Goal: Check status: Check status

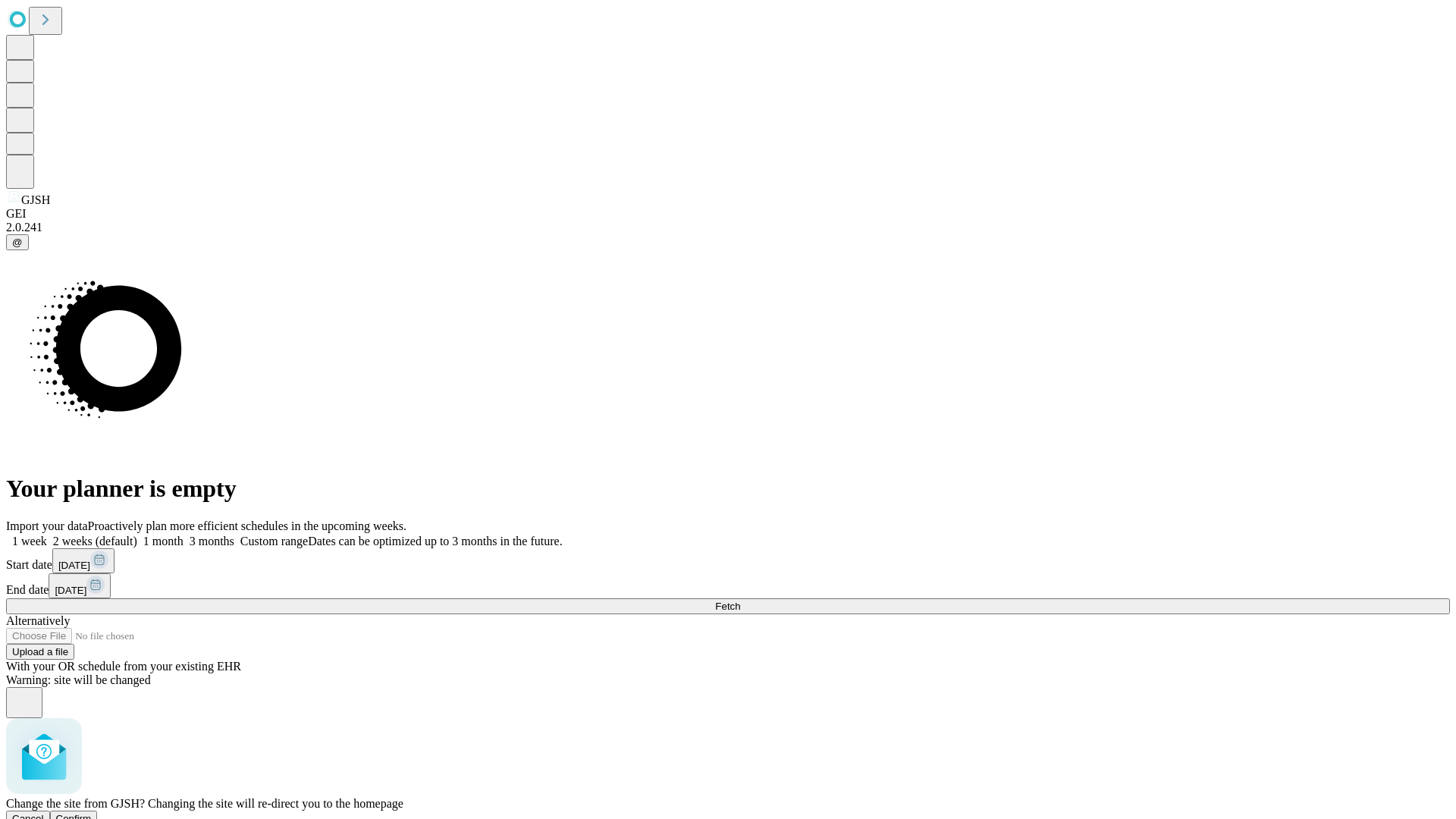
click at [92, 813] on span "Confirm" at bounding box center [74, 818] width 36 height 12
click at [47, 535] on label "1 week" at bounding box center [26, 541] width 41 height 13
click at [740, 600] on span "Fetch" at bounding box center [727, 606] width 25 height 12
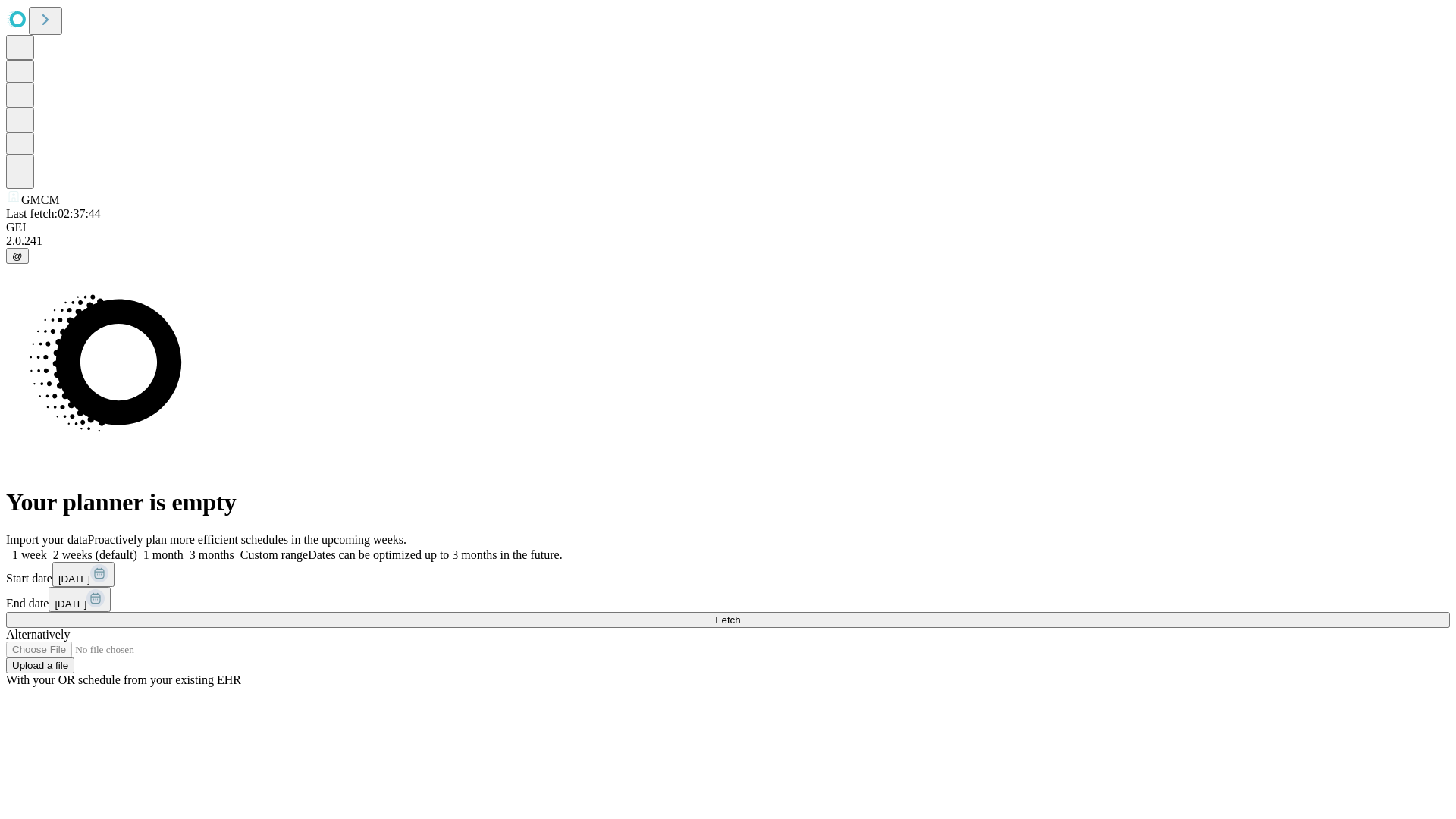
click at [47, 549] on label "1 week" at bounding box center [26, 555] width 41 height 13
click at [740, 614] on span "Fetch" at bounding box center [727, 620] width 25 height 12
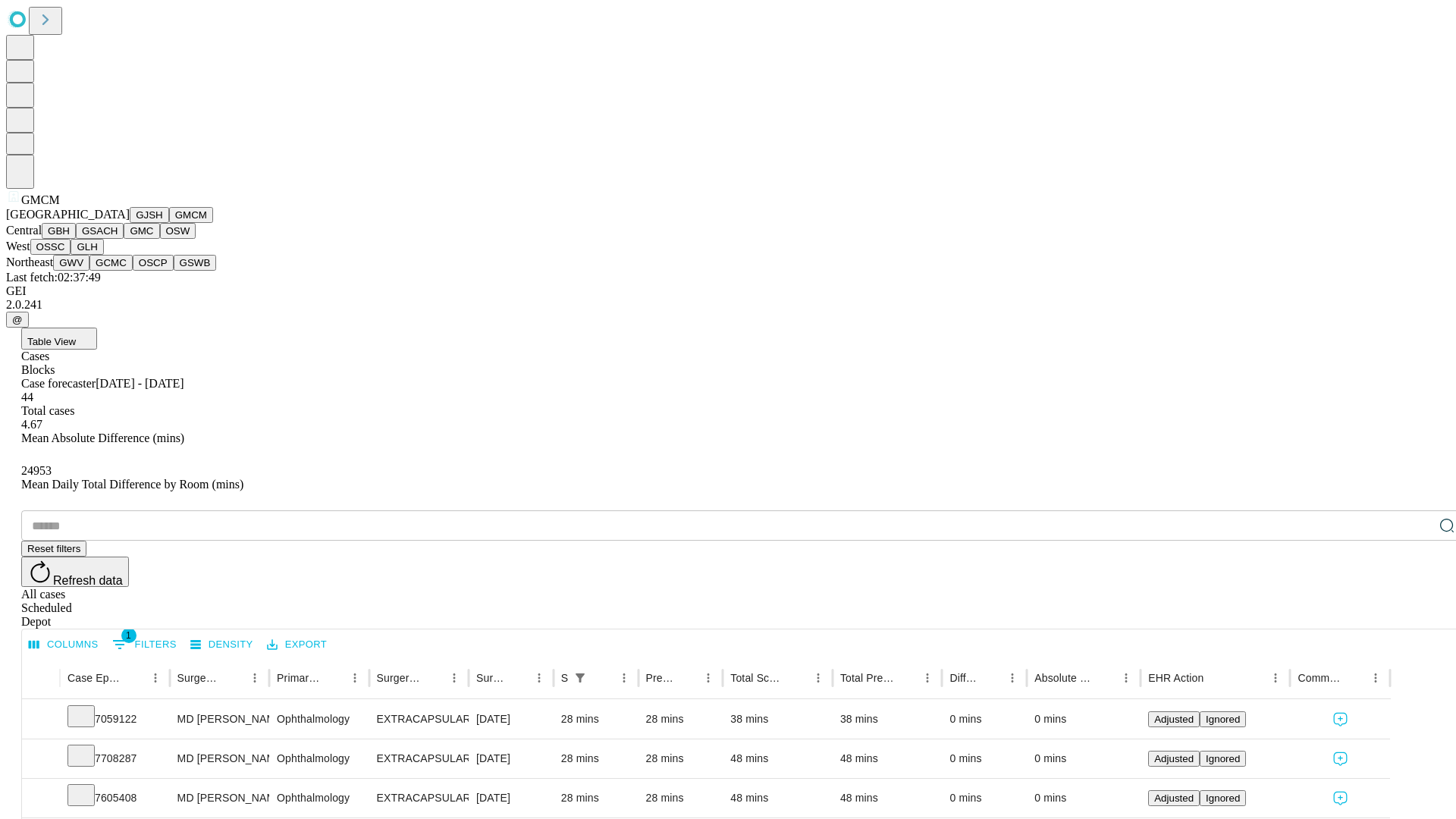
click at [76, 239] on button "GBH" at bounding box center [59, 231] width 34 height 16
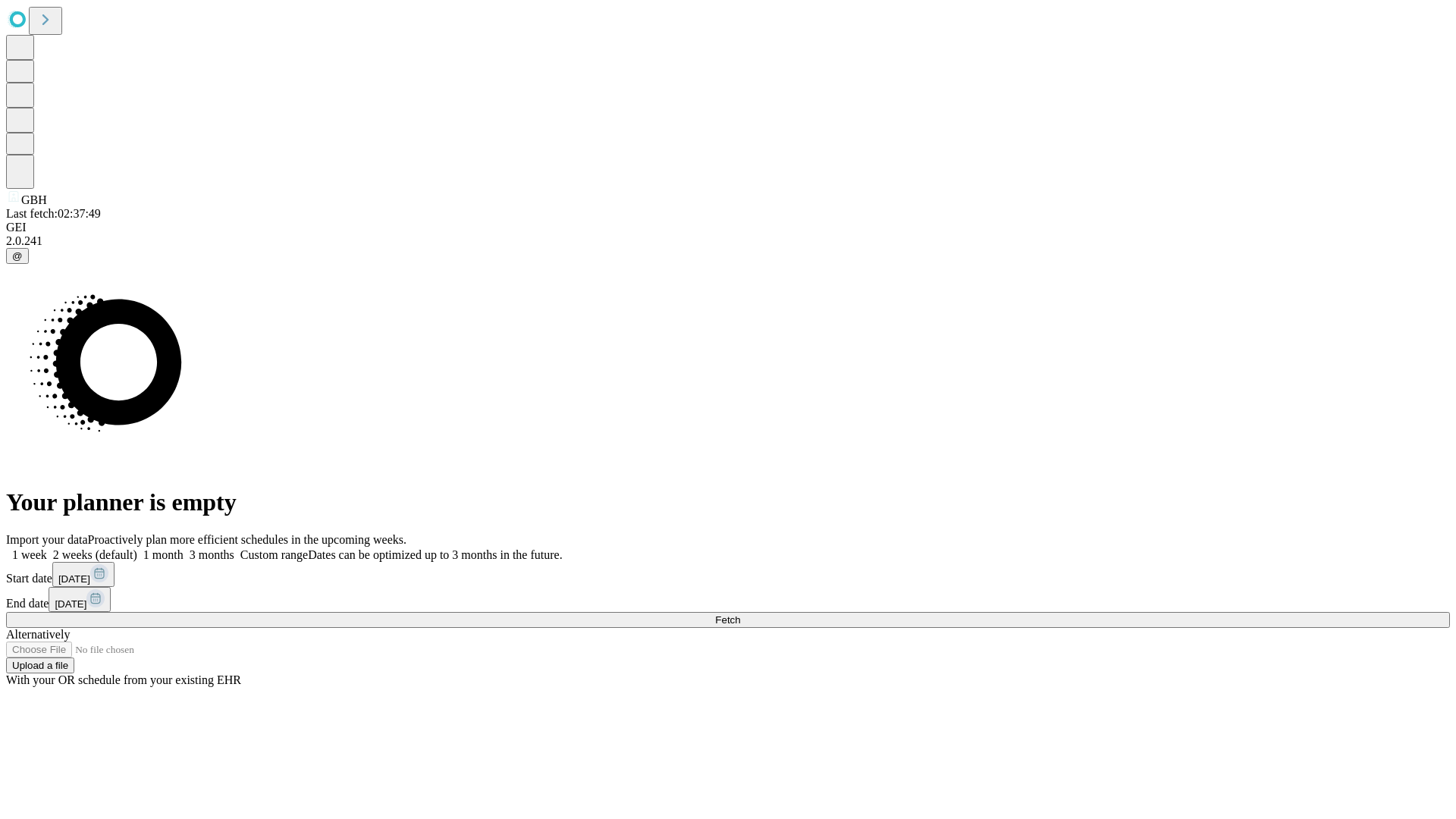
click at [740, 614] on span "Fetch" at bounding box center [727, 620] width 25 height 12
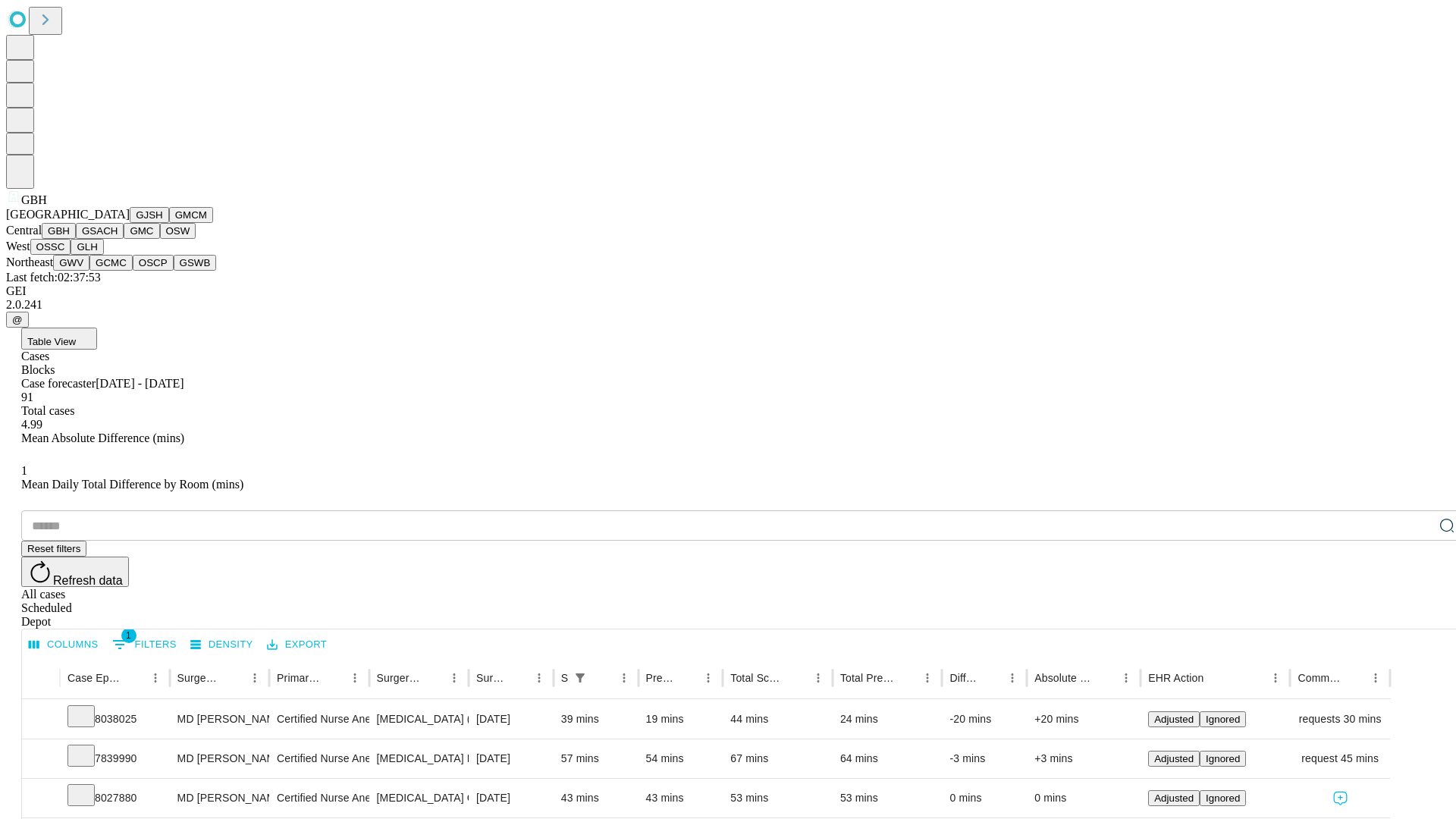
click at [117, 239] on button "GSACH" at bounding box center [100, 231] width 48 height 16
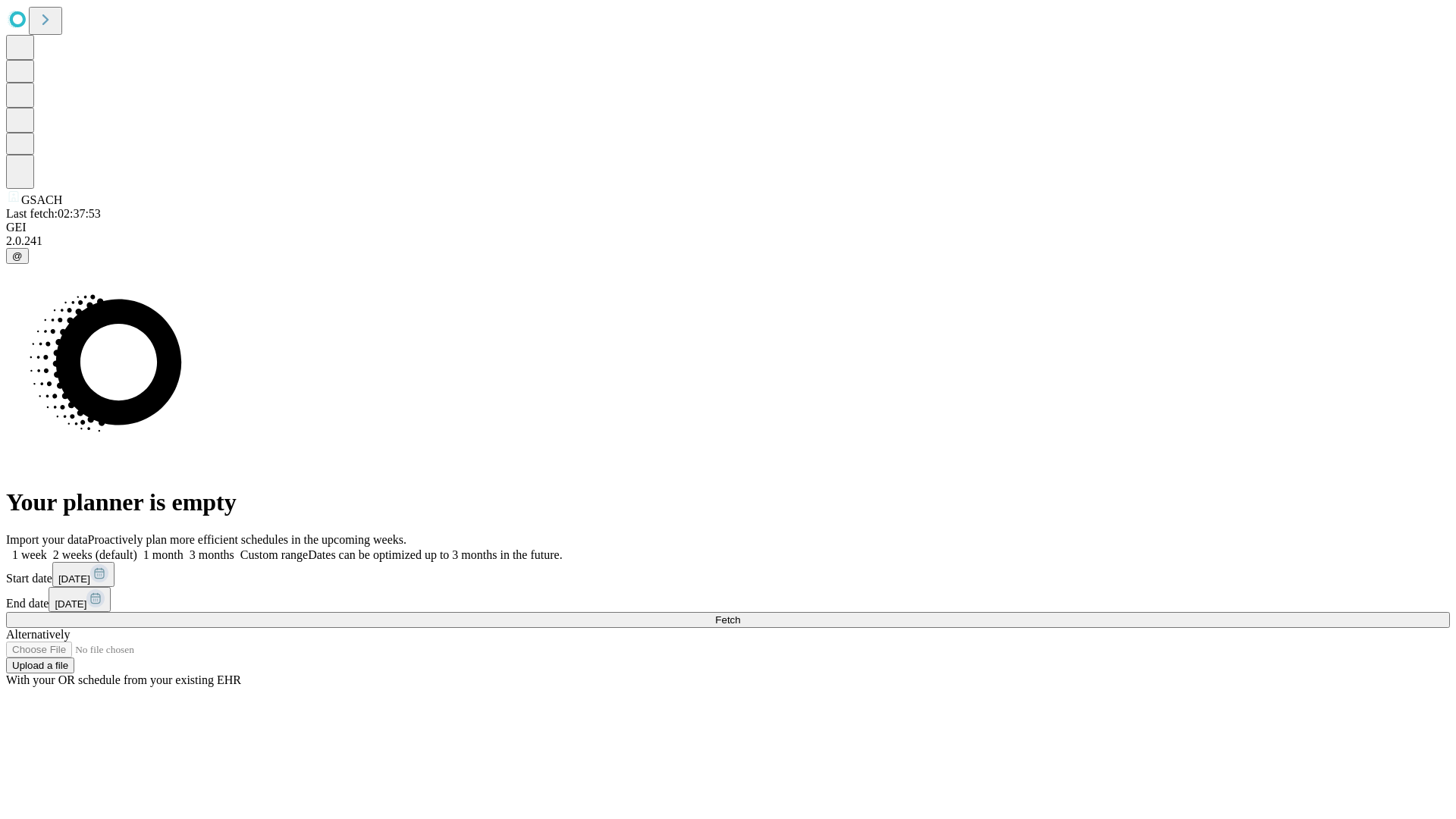
click at [47, 549] on label "1 week" at bounding box center [26, 555] width 41 height 13
click at [740, 614] on span "Fetch" at bounding box center [727, 620] width 25 height 12
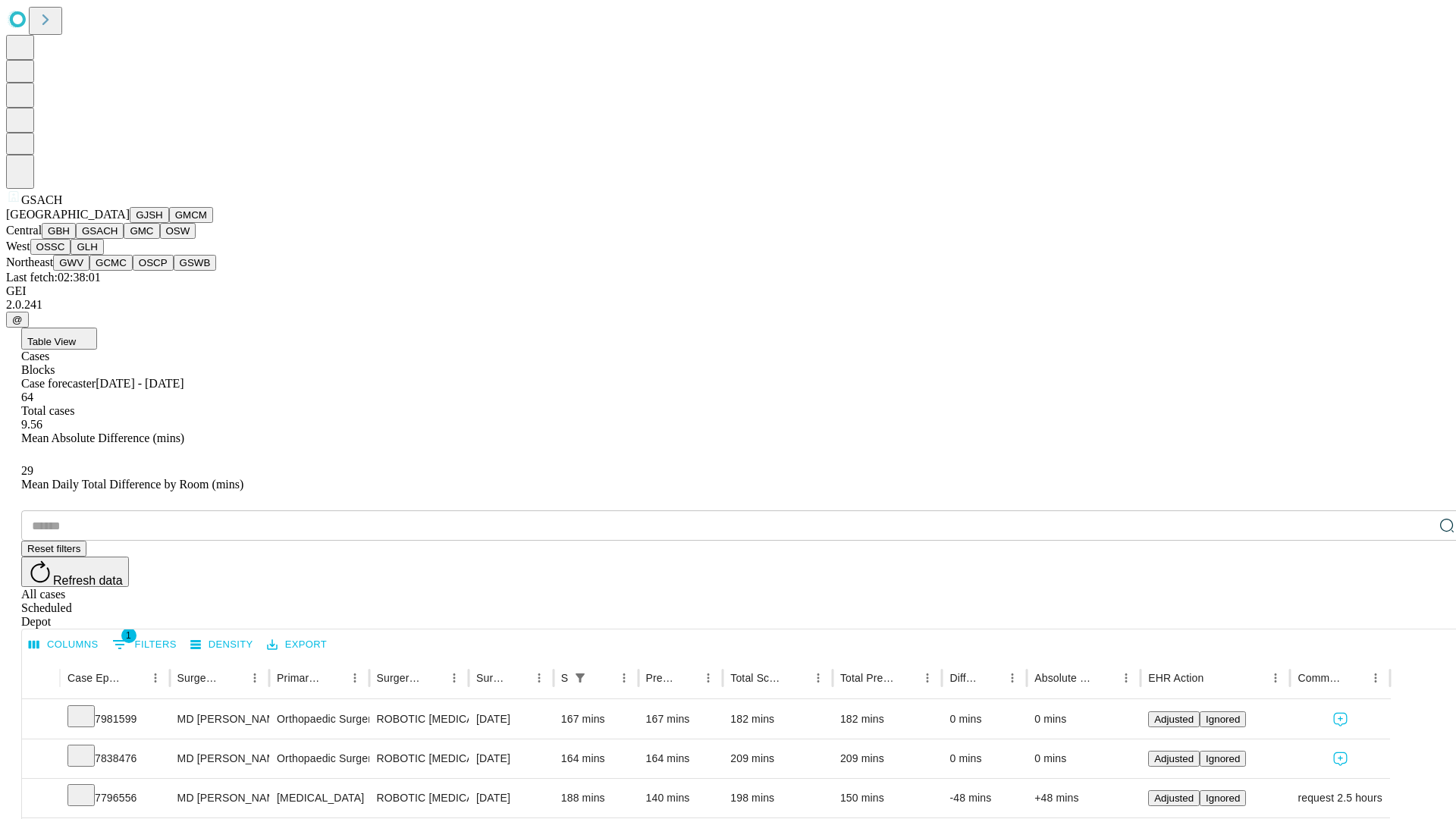
click at [124, 239] on button "GMC" at bounding box center [141, 231] width 36 height 16
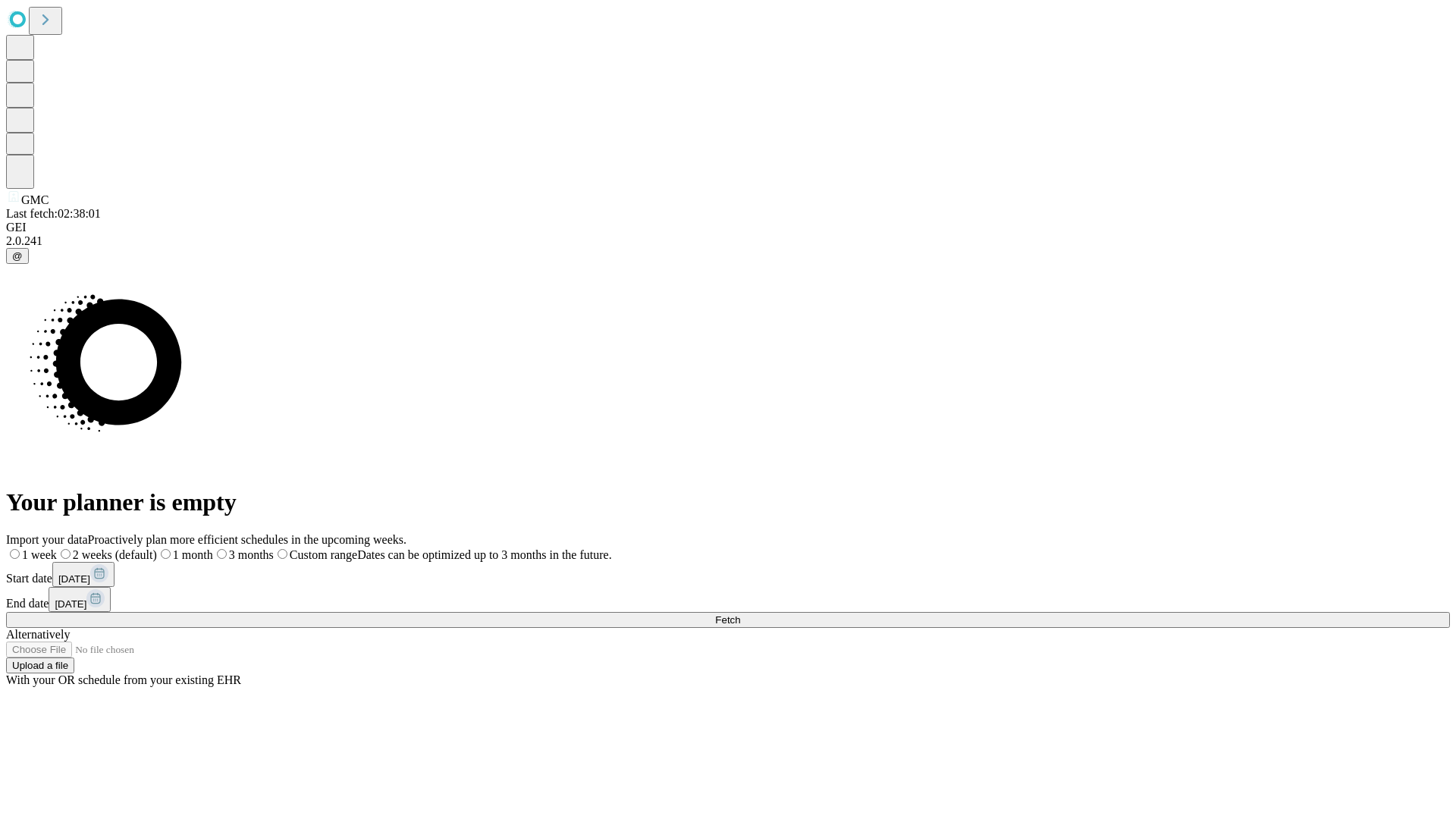
click at [57, 549] on label "1 week" at bounding box center [32, 555] width 51 height 13
click at [740, 614] on span "Fetch" at bounding box center [727, 620] width 25 height 12
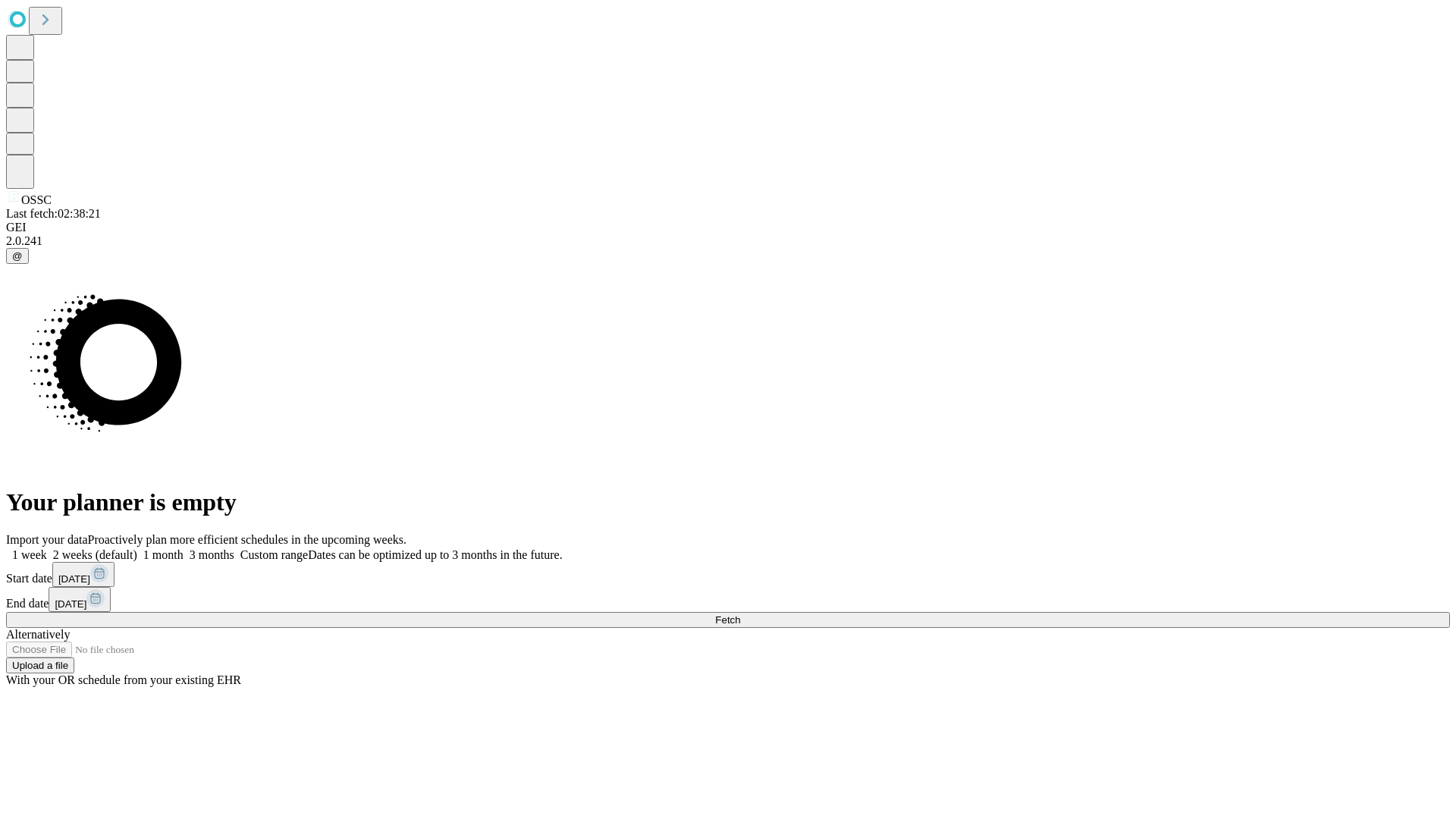
click at [47, 549] on label "1 week" at bounding box center [26, 555] width 41 height 13
click at [740, 614] on span "Fetch" at bounding box center [727, 620] width 25 height 12
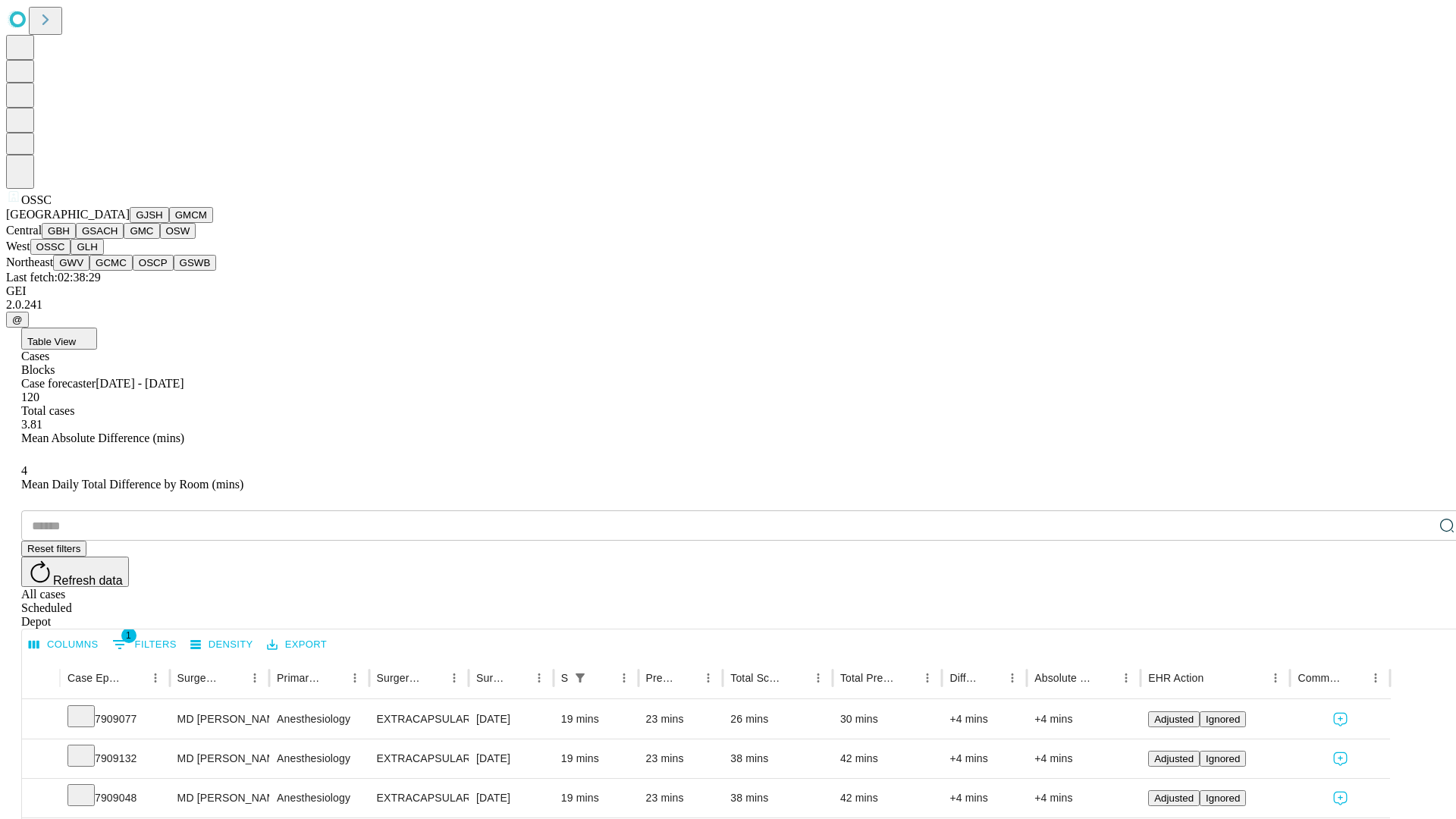
click at [103, 255] on button "GLH" at bounding box center [87, 246] width 32 height 16
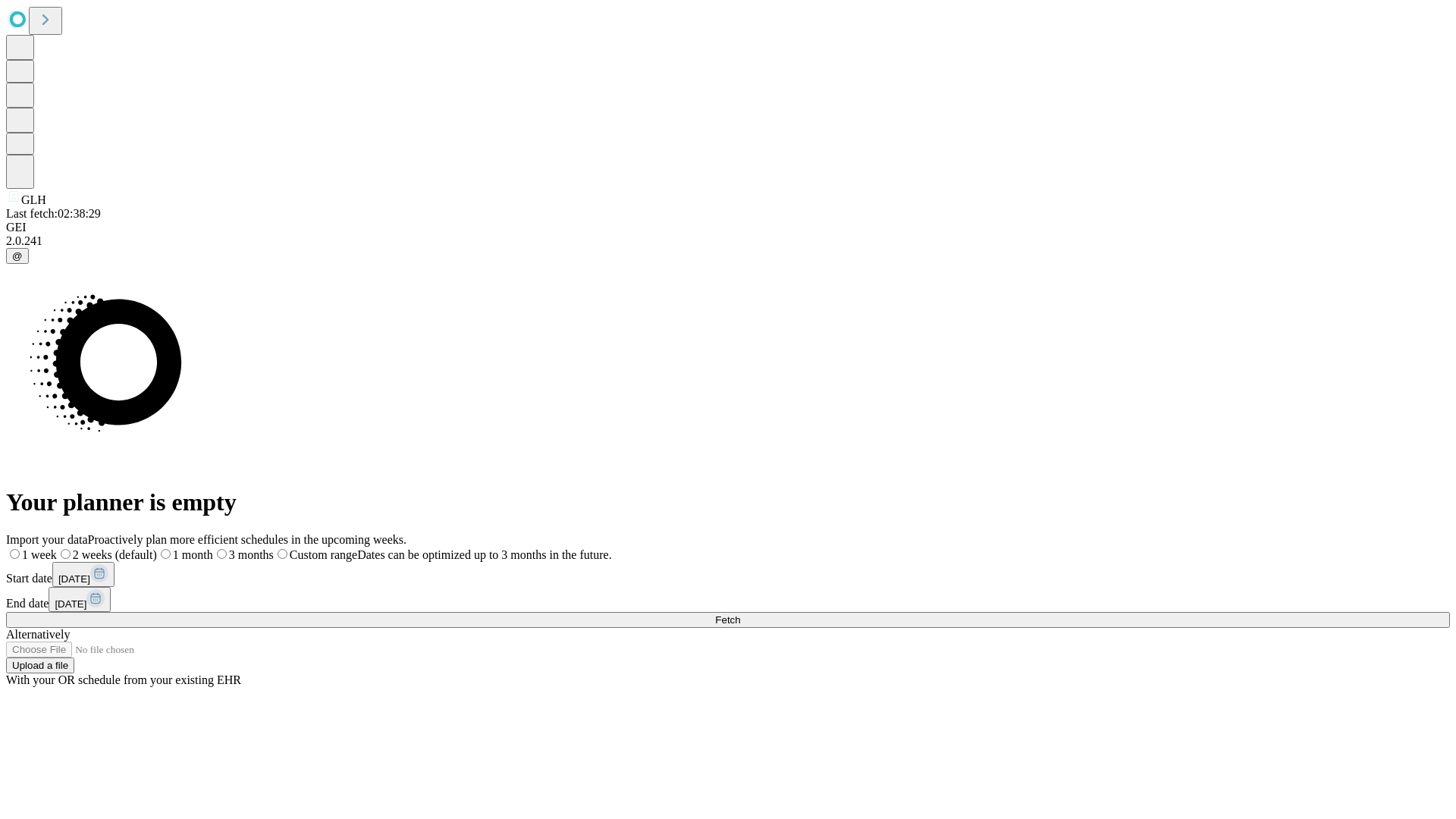
click at [57, 549] on label "1 week" at bounding box center [32, 555] width 51 height 13
click at [740, 614] on span "Fetch" at bounding box center [727, 620] width 25 height 12
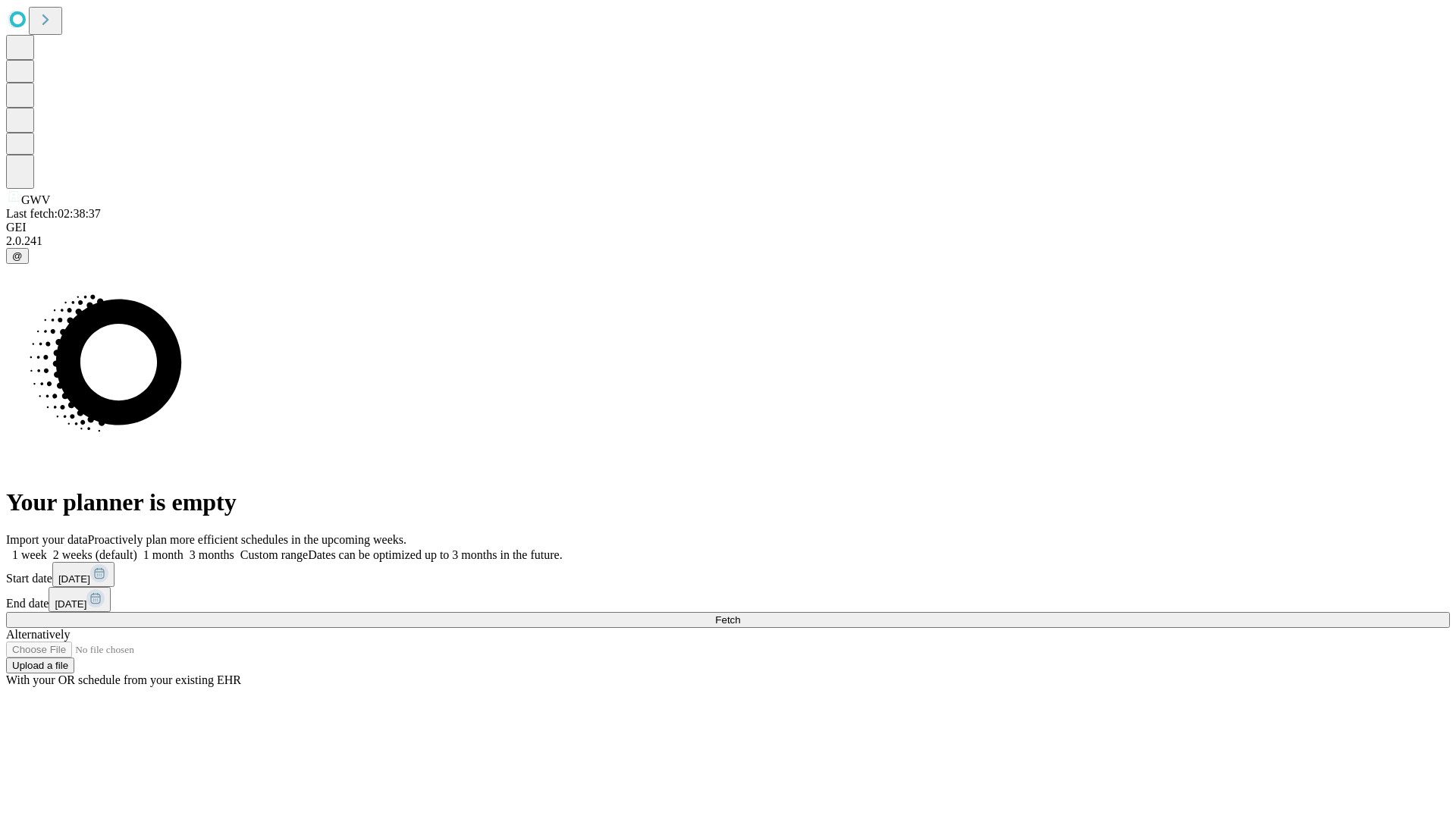
click at [47, 549] on label "1 week" at bounding box center [26, 555] width 41 height 13
click at [740, 614] on span "Fetch" at bounding box center [727, 620] width 25 height 12
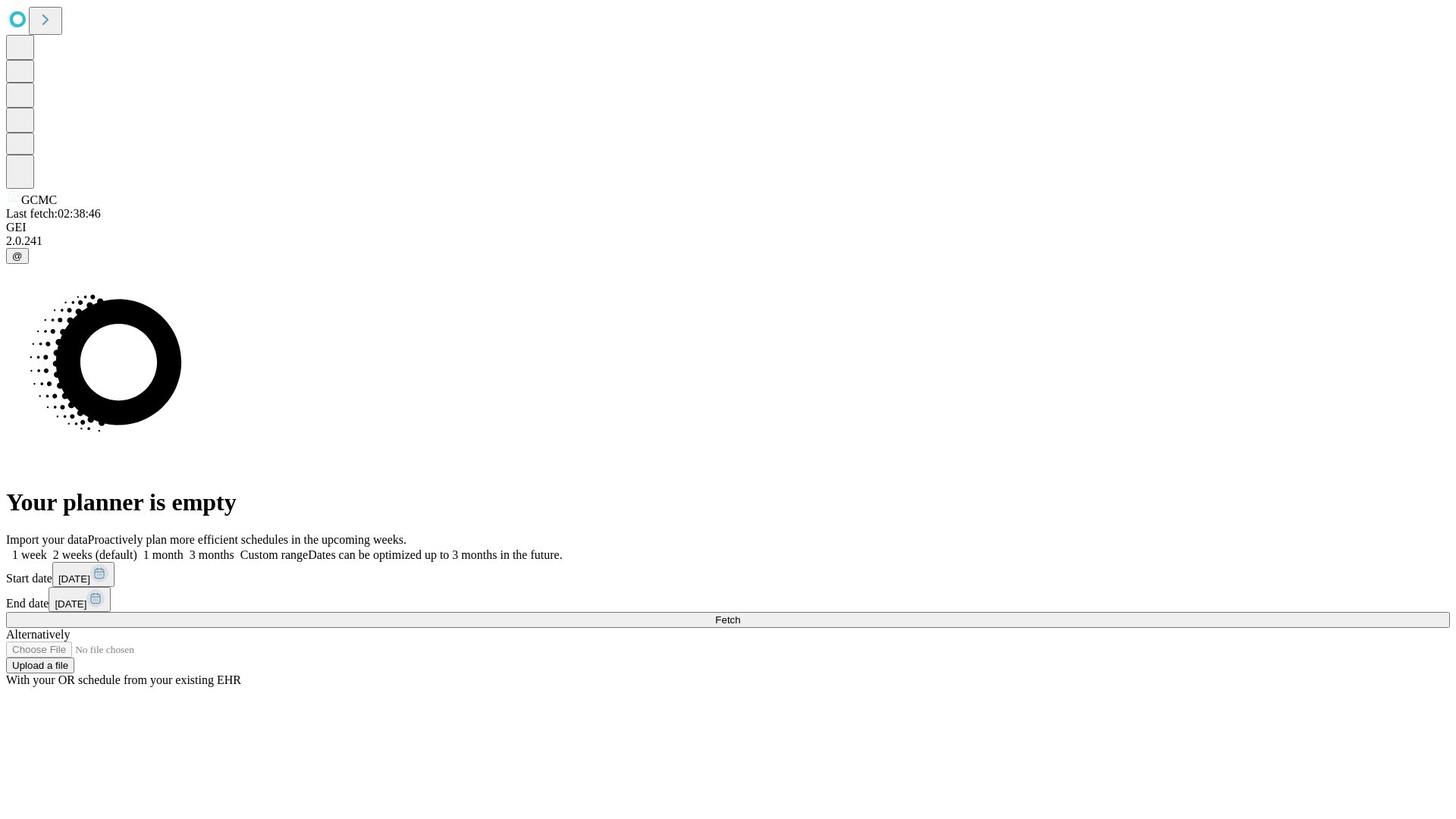
click at [47, 549] on label "1 week" at bounding box center [26, 555] width 41 height 13
click at [740, 614] on span "Fetch" at bounding box center [727, 620] width 25 height 12
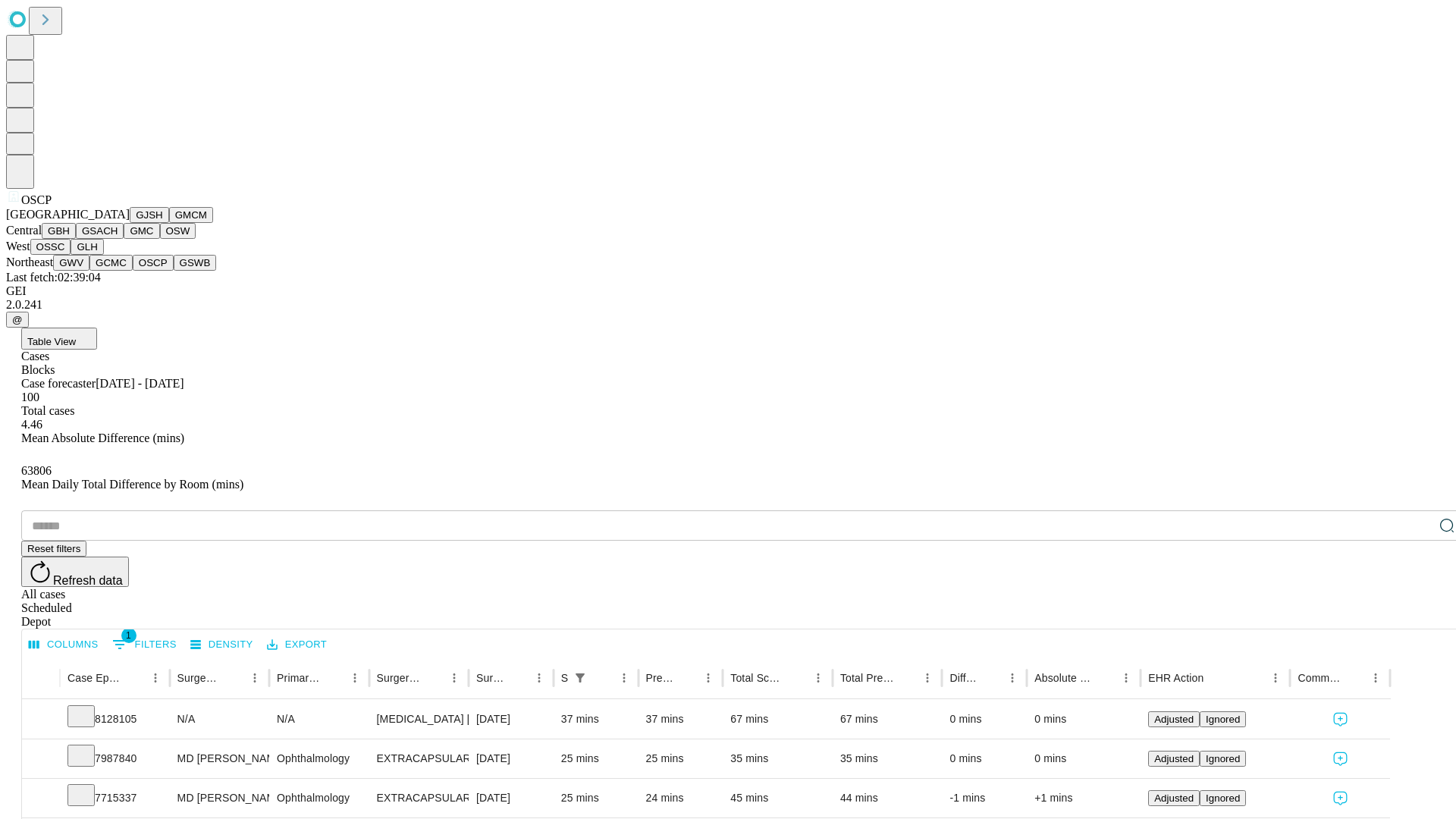
click at [174, 270] on button "GSWB" at bounding box center [196, 263] width 43 height 16
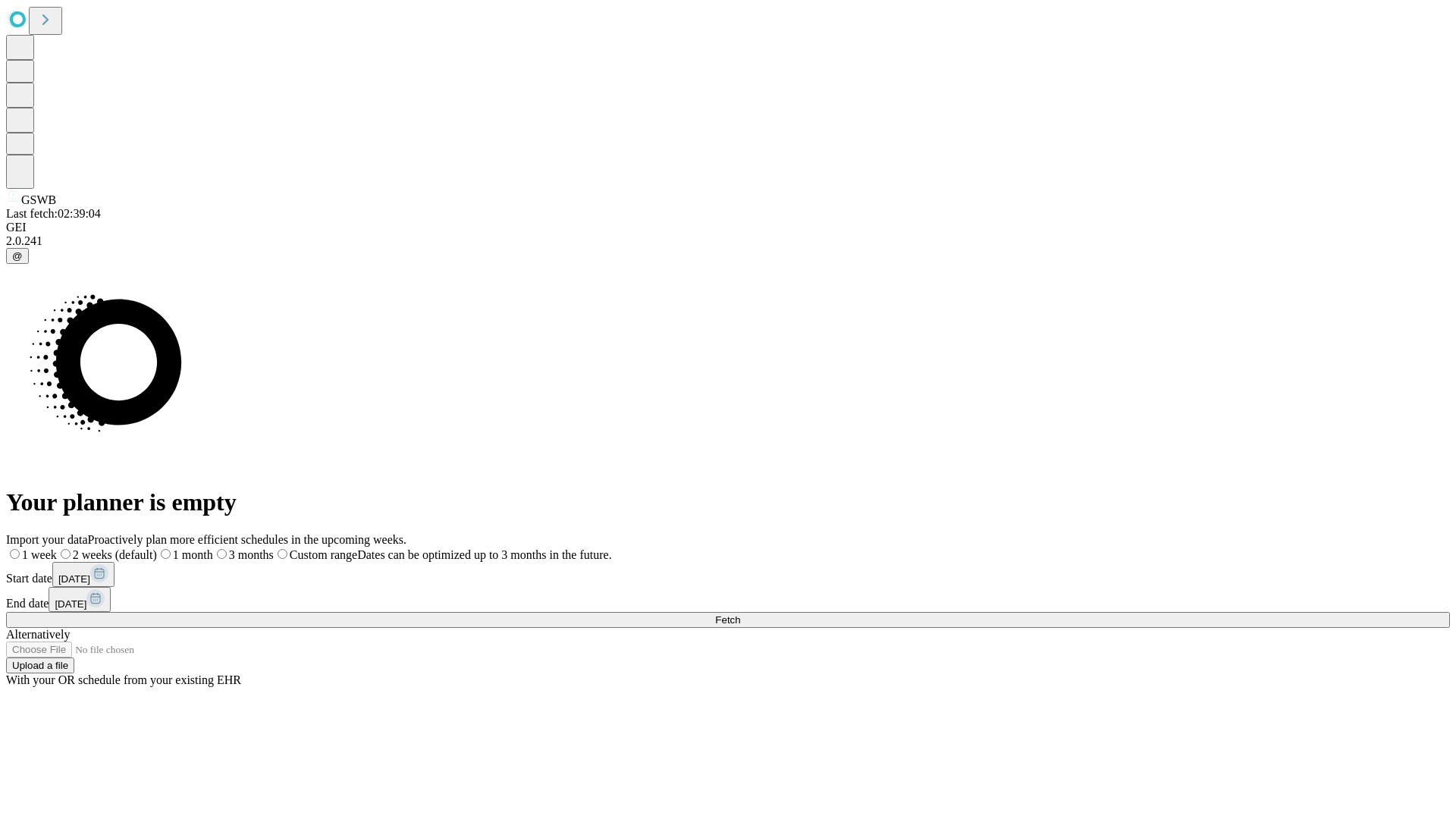
click at [57, 549] on label "1 week" at bounding box center [32, 555] width 51 height 13
click at [740, 614] on span "Fetch" at bounding box center [727, 620] width 25 height 12
